Goal: Information Seeking & Learning: Understand process/instructions

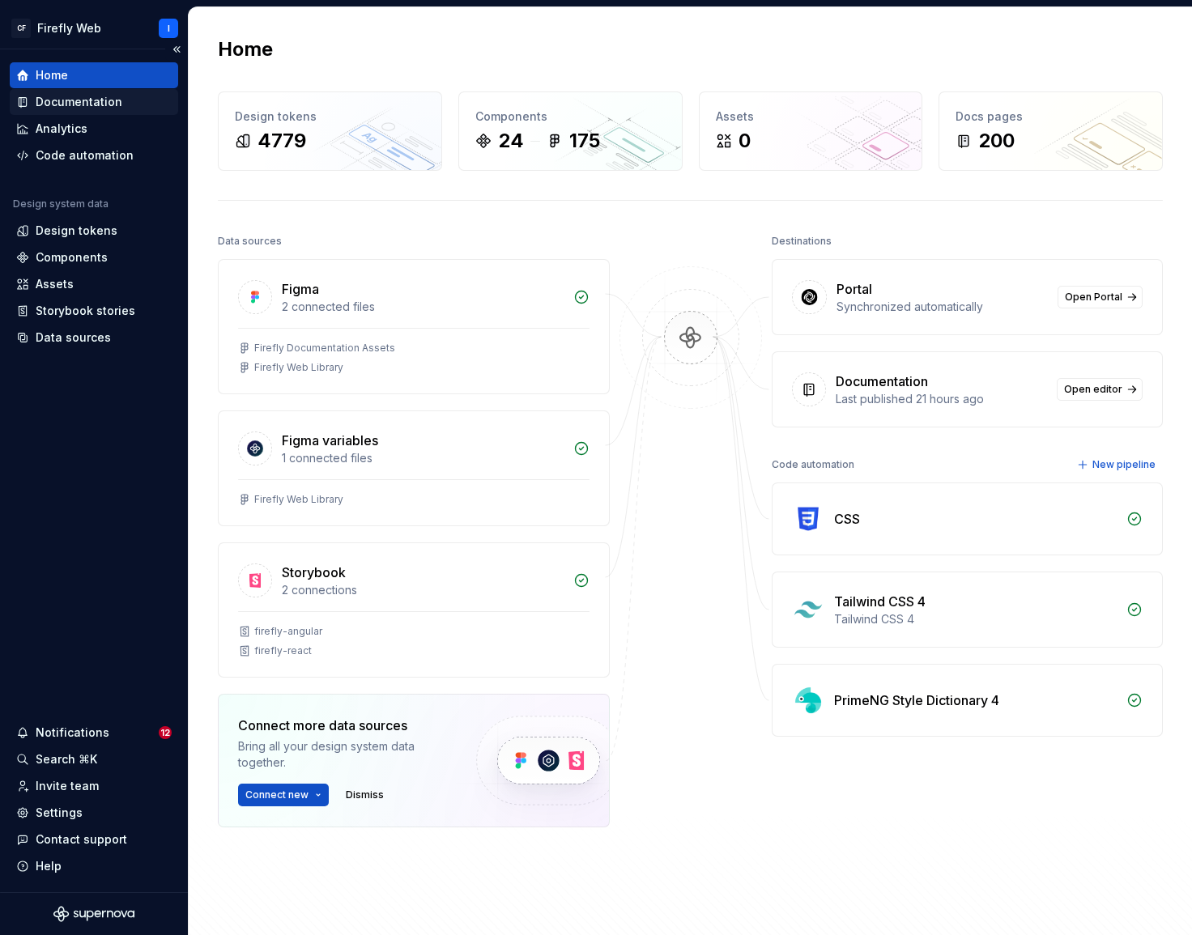
click at [66, 103] on div "Documentation" at bounding box center [79, 102] width 87 height 16
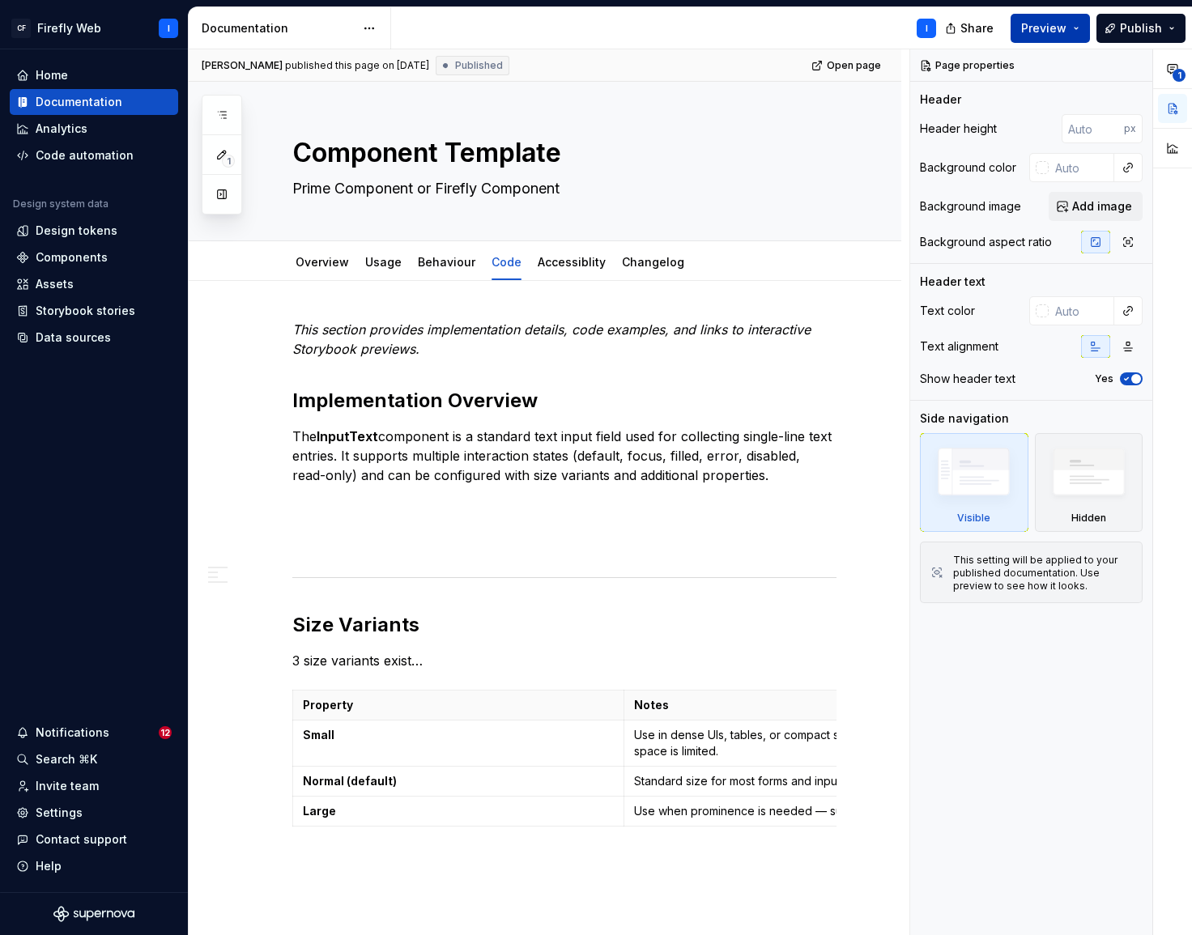
click at [1078, 31] on button "Preview" at bounding box center [1050, 28] width 79 height 29
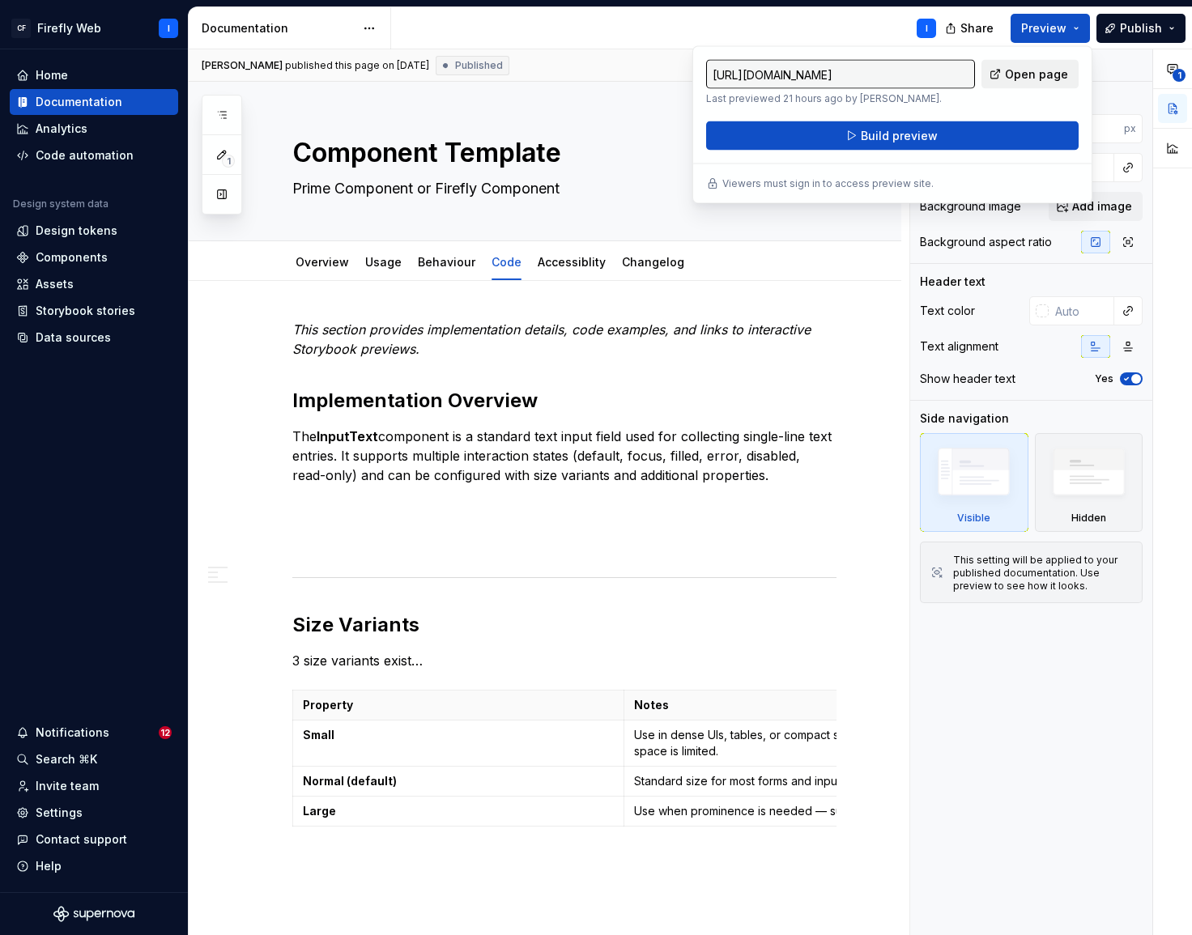
click at [1030, 78] on span "Open page" at bounding box center [1036, 74] width 63 height 16
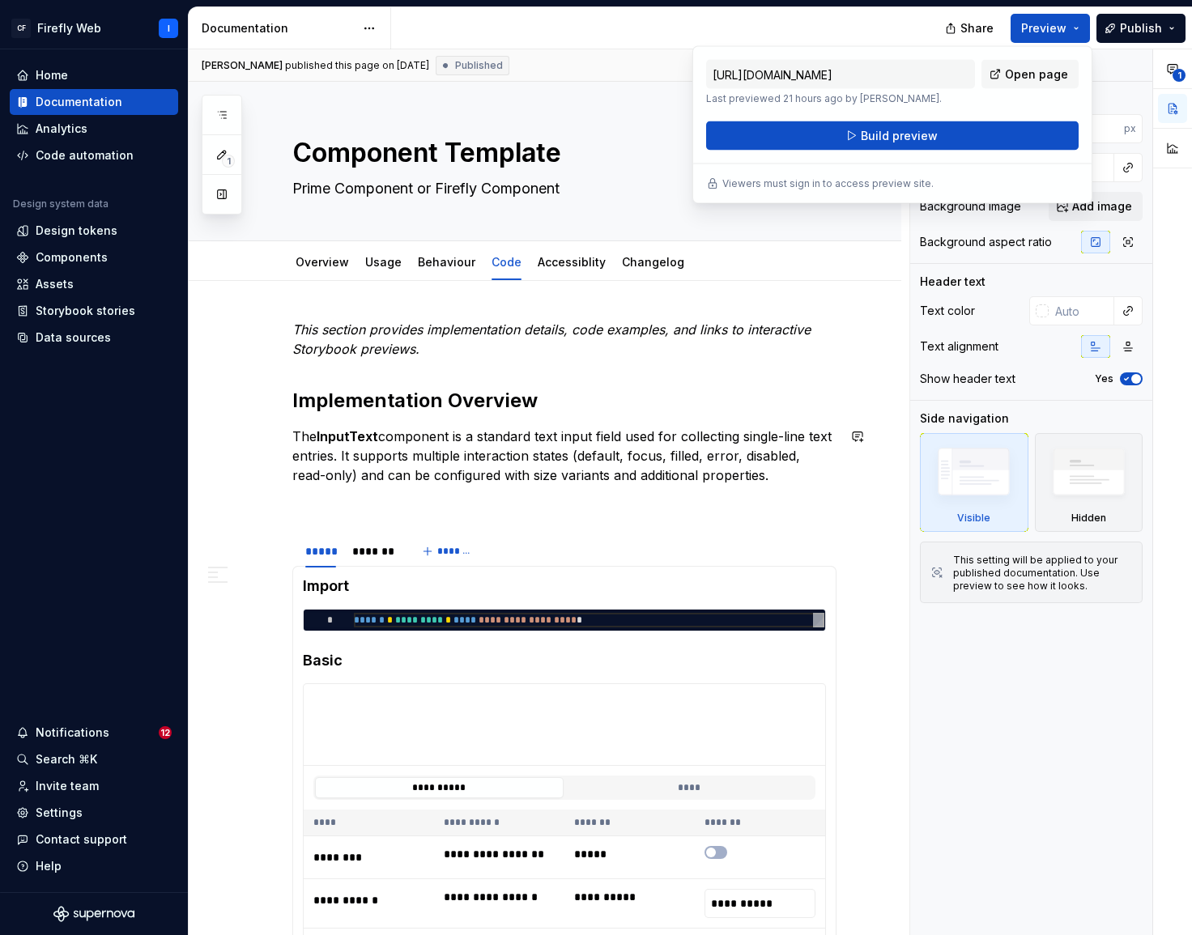
type textarea "*"
